Goal: Information Seeking & Learning: Understand process/instructions

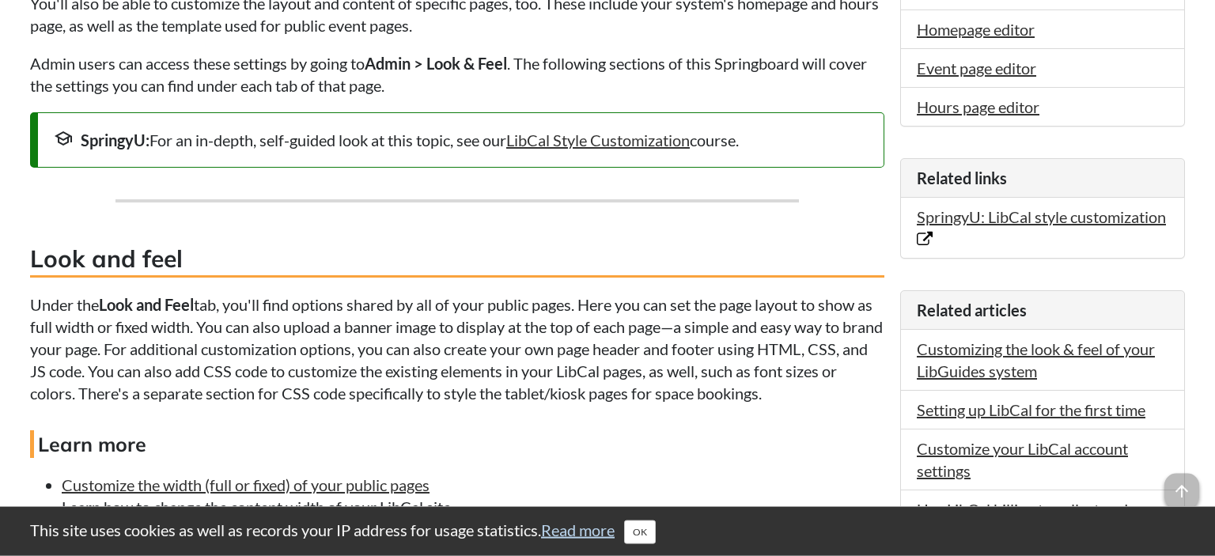
scroll to position [585, 0]
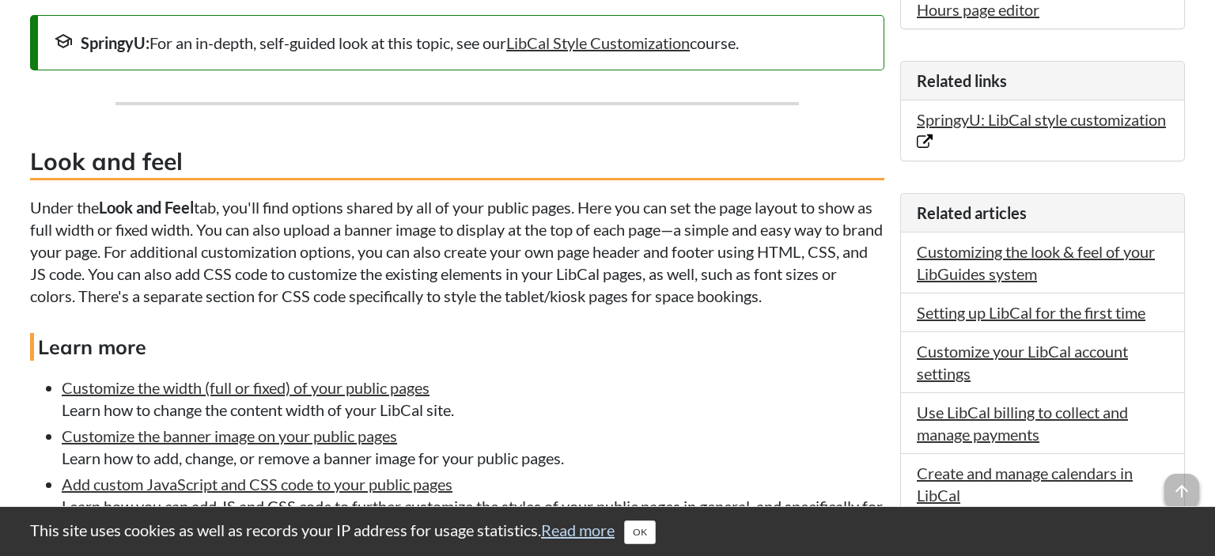
drag, startPoint x: 219, startPoint y: 195, endPoint x: 879, endPoint y: 293, distance: 667.0
click at [879, 293] on p "Under the Look and Feel tab, you'll find options shared by all of your public p…" at bounding box center [457, 251] width 854 height 111
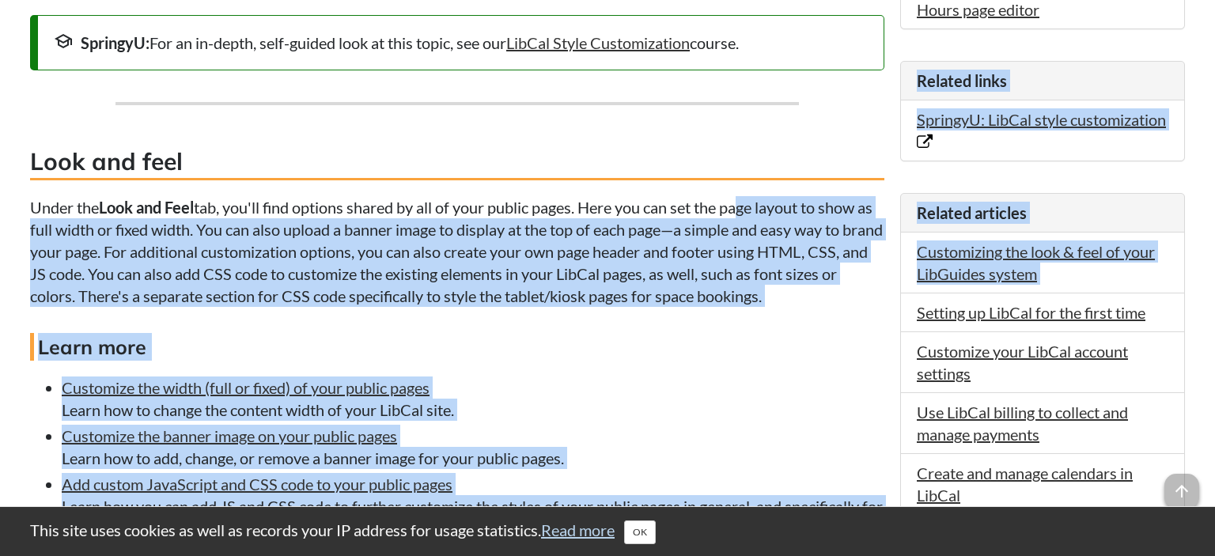
drag, startPoint x: 744, startPoint y: 187, endPoint x: 897, endPoint y: 293, distance: 185.9
click at [881, 293] on p "Under the Look and Feel tab, you'll find options shared by all of your public p…" at bounding box center [457, 251] width 854 height 111
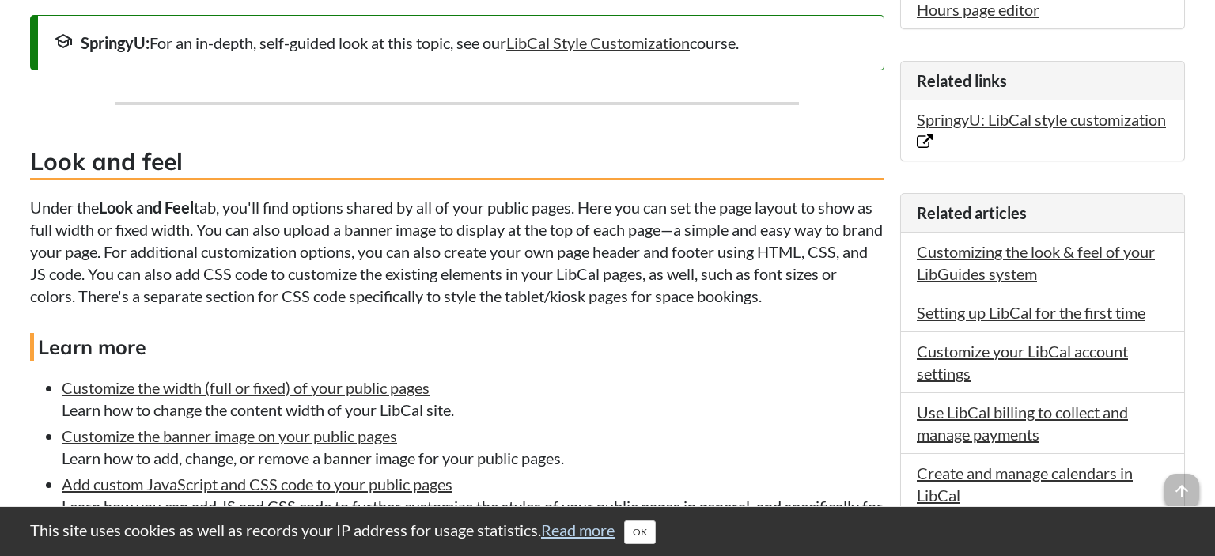
drag, startPoint x: 172, startPoint y: 277, endPoint x: 837, endPoint y: 293, distance: 664.7
click at [837, 293] on p "Under the Look and Feel tab, you'll find options shared by all of your public p…" at bounding box center [457, 251] width 854 height 111
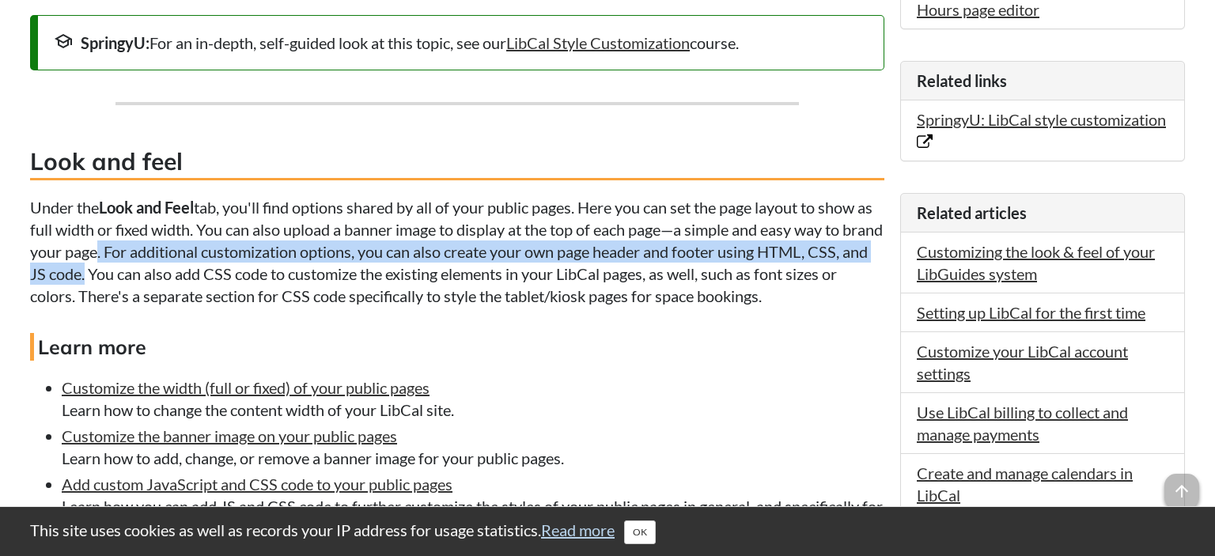
click at [142, 263] on p "Under the Look and Feel tab, you'll find options shared by all of your public p…" at bounding box center [457, 251] width 854 height 111
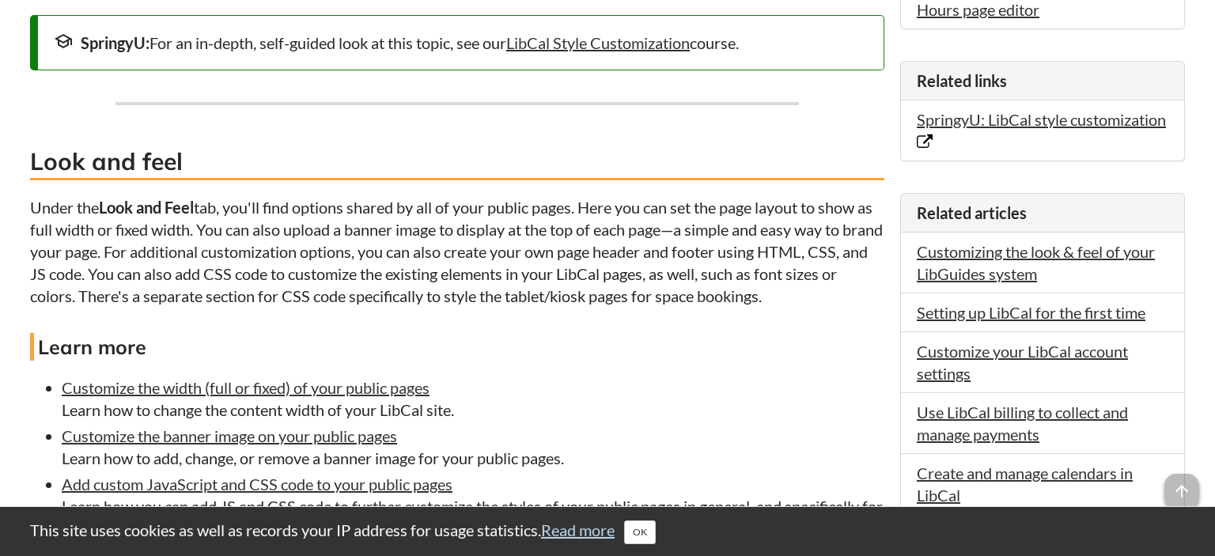
click at [188, 281] on p "Under the Look and Feel tab, you'll find options shared by all of your public p…" at bounding box center [457, 251] width 854 height 111
drag, startPoint x: 153, startPoint y: 268, endPoint x: 840, endPoint y: 306, distance: 687.7
drag, startPoint x: 846, startPoint y: 300, endPoint x: 153, endPoint y: 271, distance: 693.6
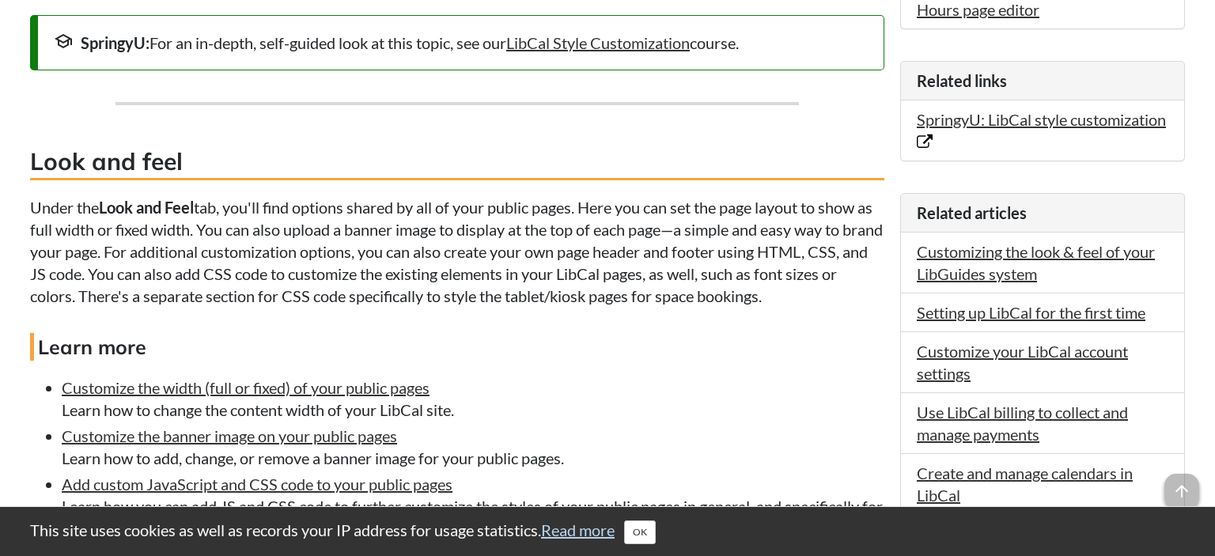
click at [153, 271] on p "Under the Look and Feel tab, you'll find options shared by all of your public p…" at bounding box center [457, 251] width 854 height 111
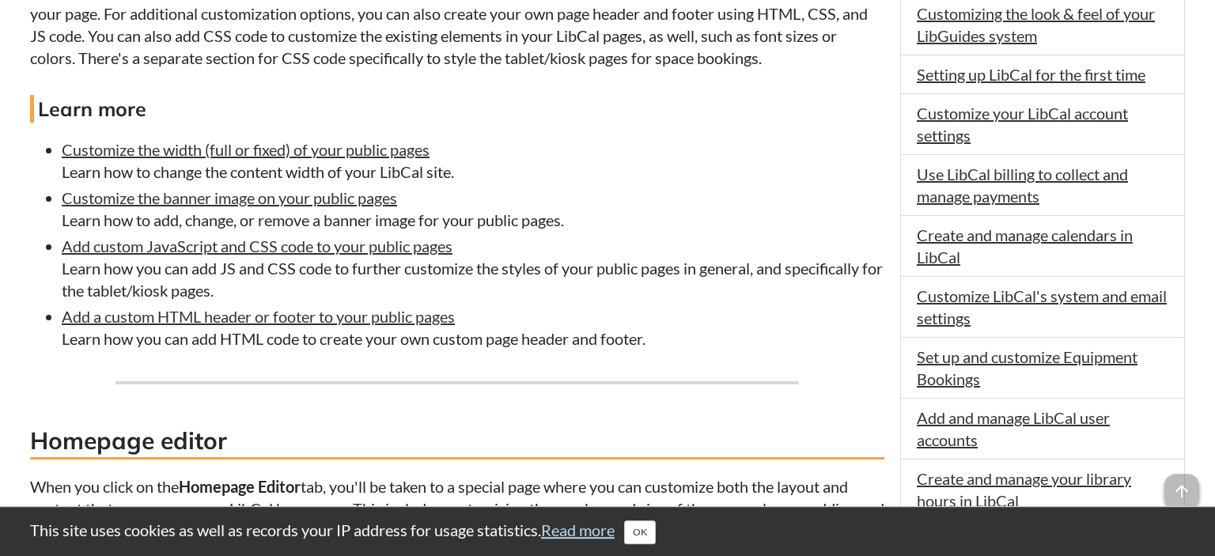
scroll to position [835, 0]
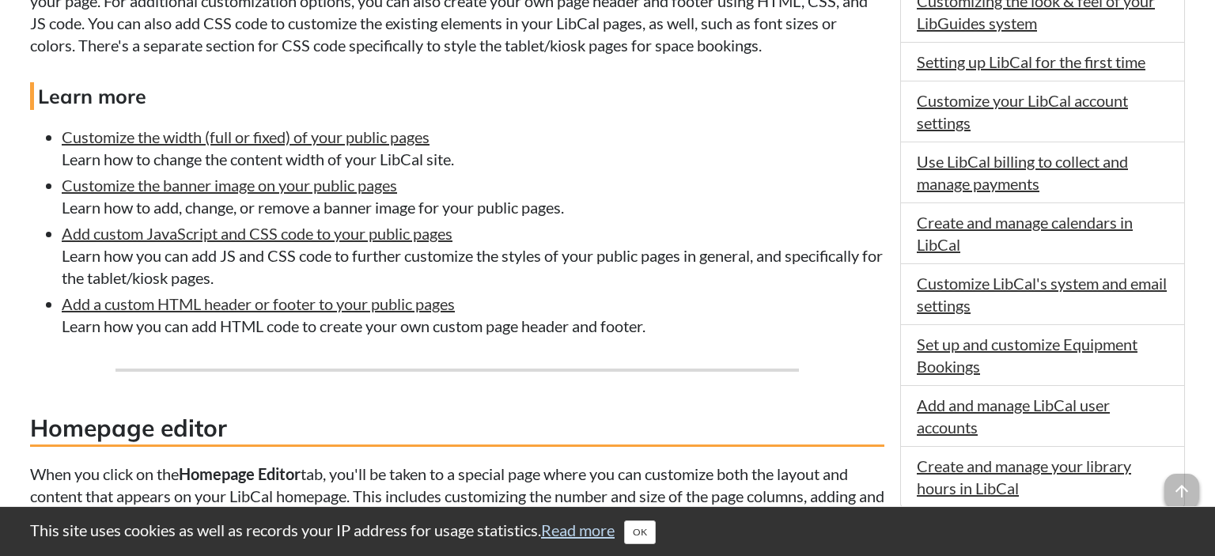
drag, startPoint x: 276, startPoint y: 259, endPoint x: 410, endPoint y: 286, distance: 136.4
click at [410, 286] on li "Add custom JavaScript and CSS code to your public pages Learn how you can add J…" at bounding box center [473, 255] width 823 height 66
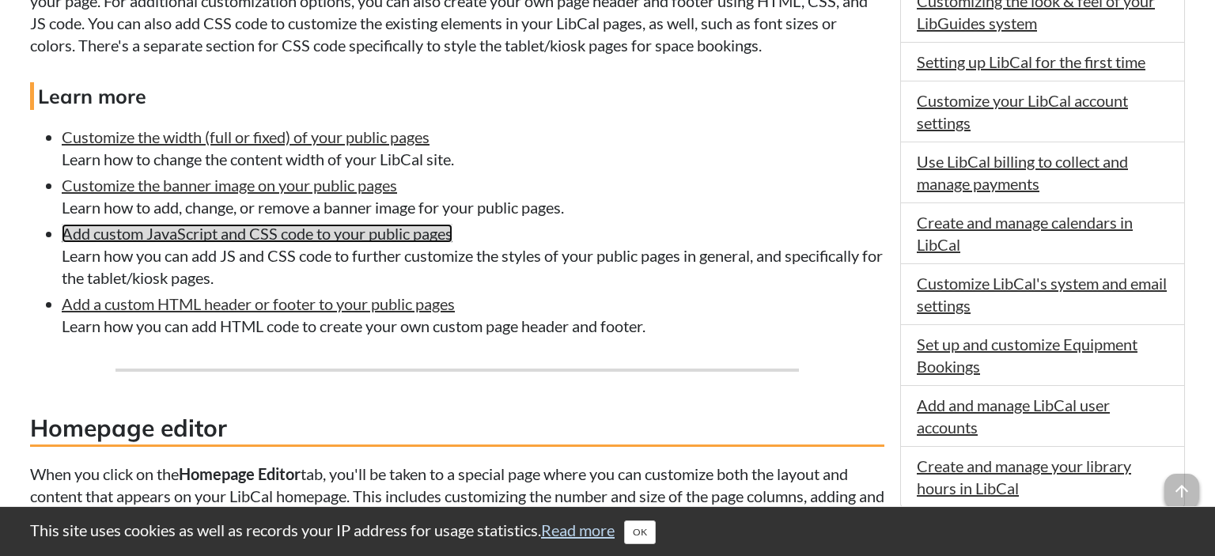
click at [294, 229] on link "Add custom JavaScript and CSS code to your public pages" at bounding box center [257, 233] width 391 height 19
